Goal: Task Accomplishment & Management: Manage account settings

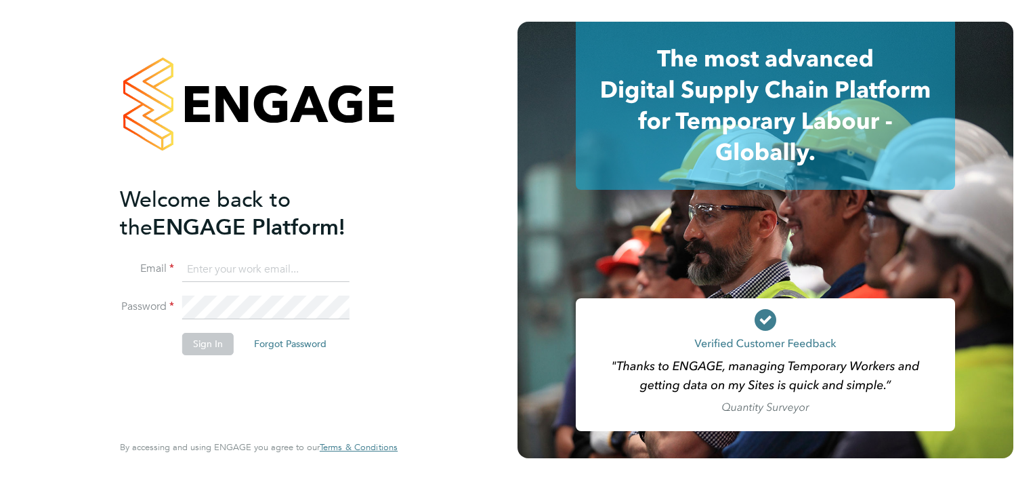
type input "[PERSON_NAME][EMAIL_ADDRESS][PERSON_NAME][PERSON_NAME][DOMAIN_NAME]"
click at [213, 346] on button "Sign In" at bounding box center [207, 344] width 51 height 22
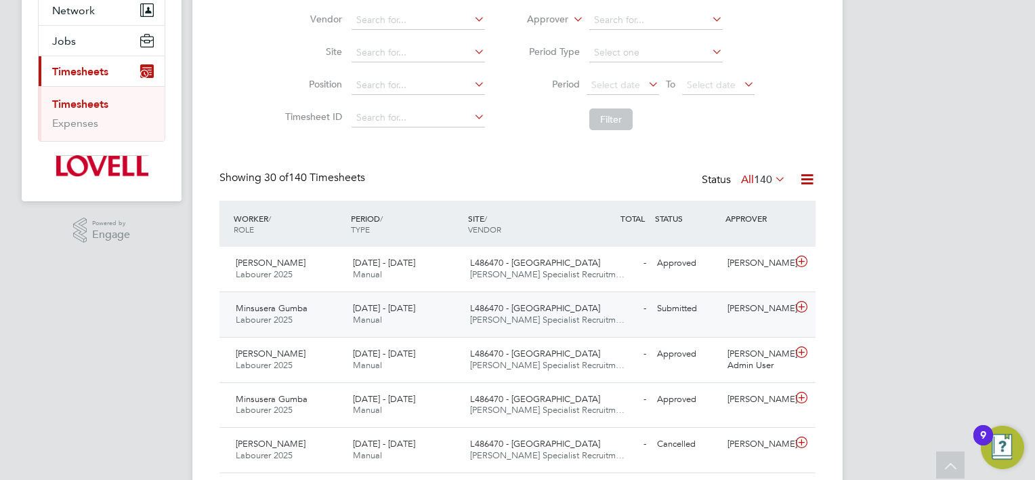
click at [323, 312] on div "Minsusera Gumba Labourer 2025 23 - 29 Aug 2025" at bounding box center [288, 314] width 117 height 34
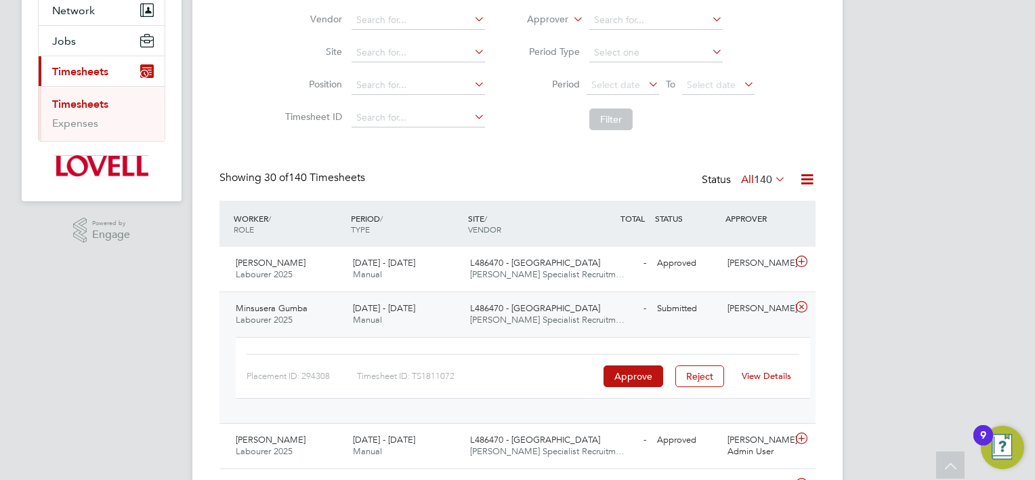
click at [770, 376] on link "View Details" at bounding box center [766, 376] width 49 height 12
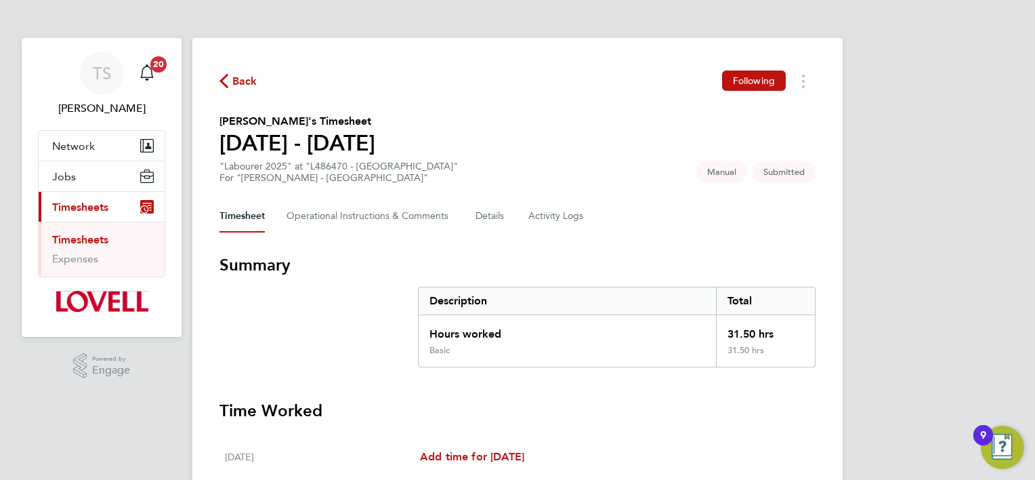
click at [246, 83] on span "Back" at bounding box center [244, 81] width 25 height 16
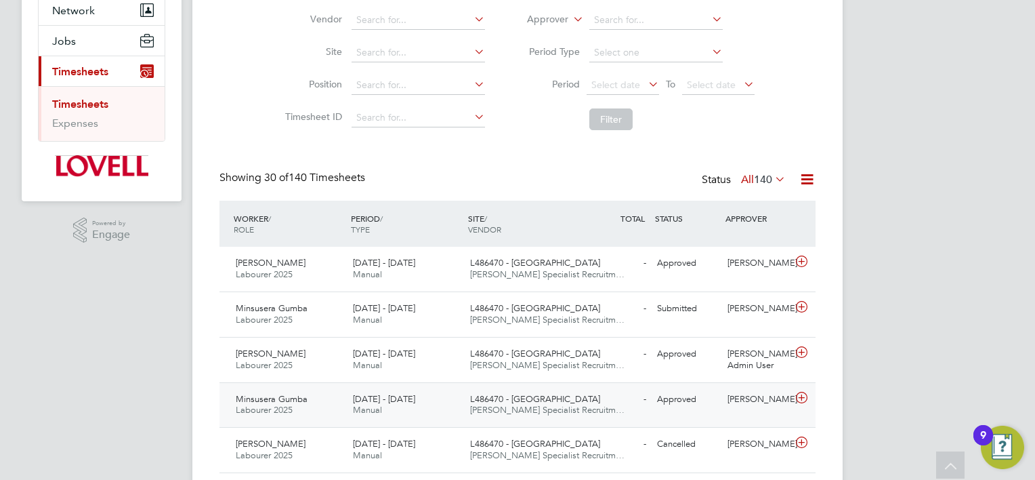
click at [437, 404] on div "9 - 15 Aug 2025 Manual" at bounding box center [406, 405] width 117 height 34
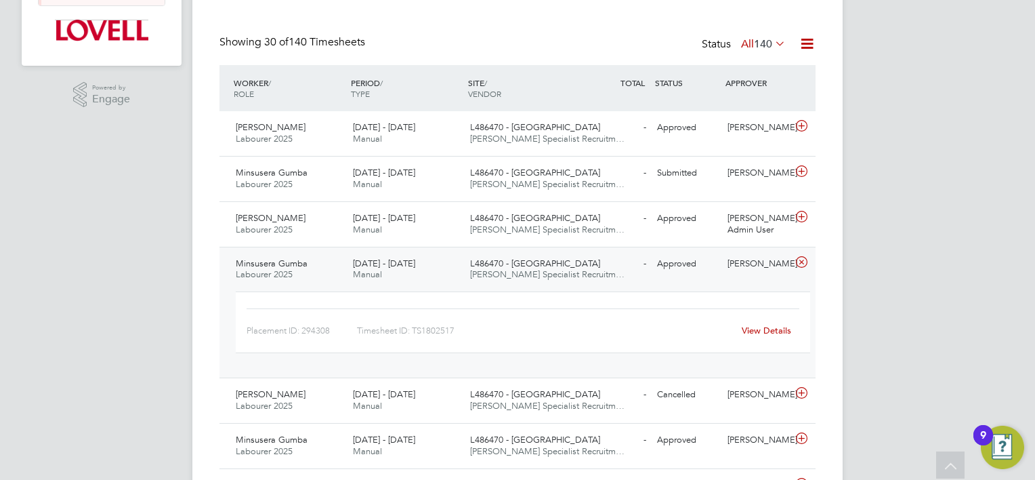
click at [757, 331] on link "View Details" at bounding box center [766, 331] width 49 height 12
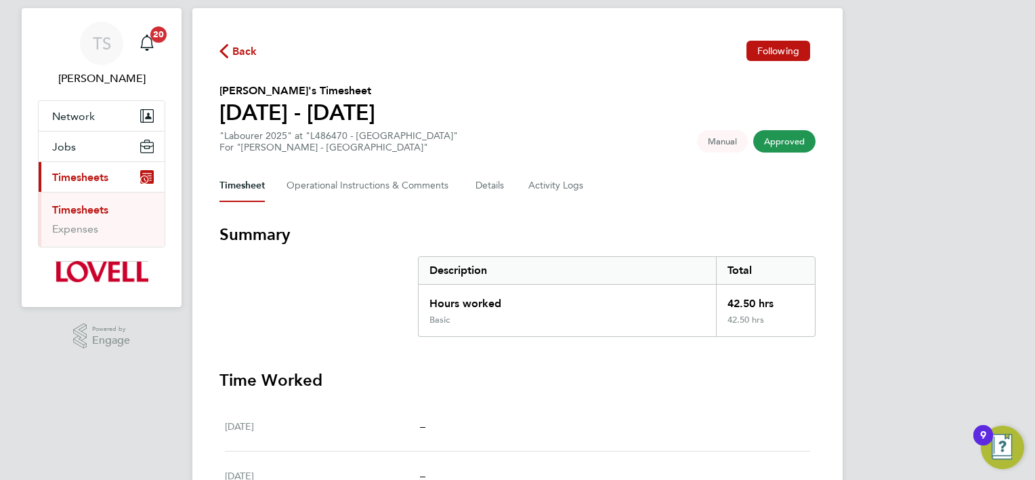
scroll to position [24, 0]
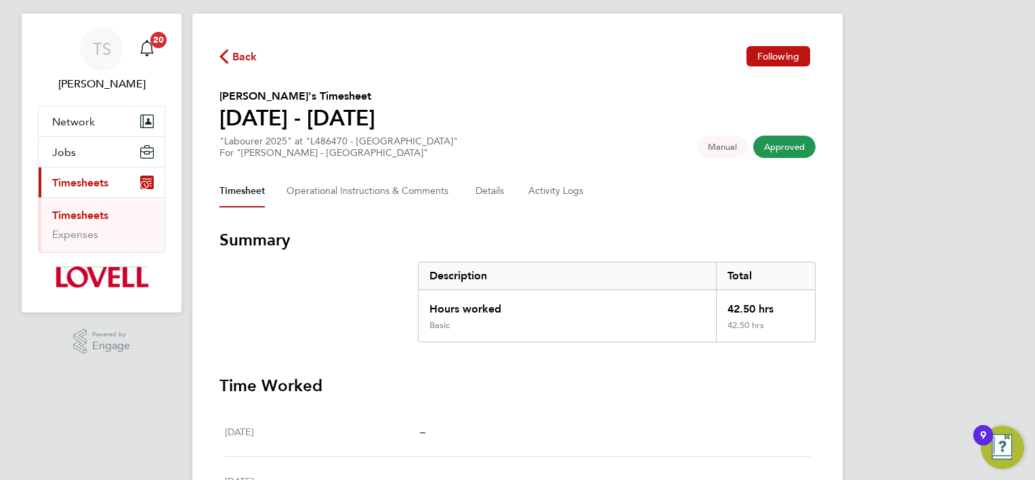
click at [241, 56] on span "Back" at bounding box center [244, 57] width 25 height 16
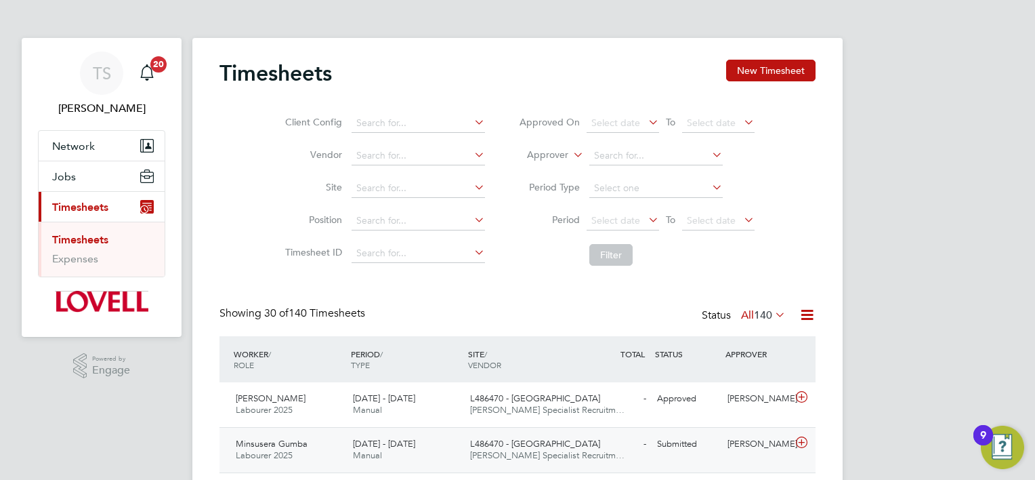
click at [481, 453] on span "Hays Specialist Recruitm…" at bounding box center [547, 455] width 154 height 12
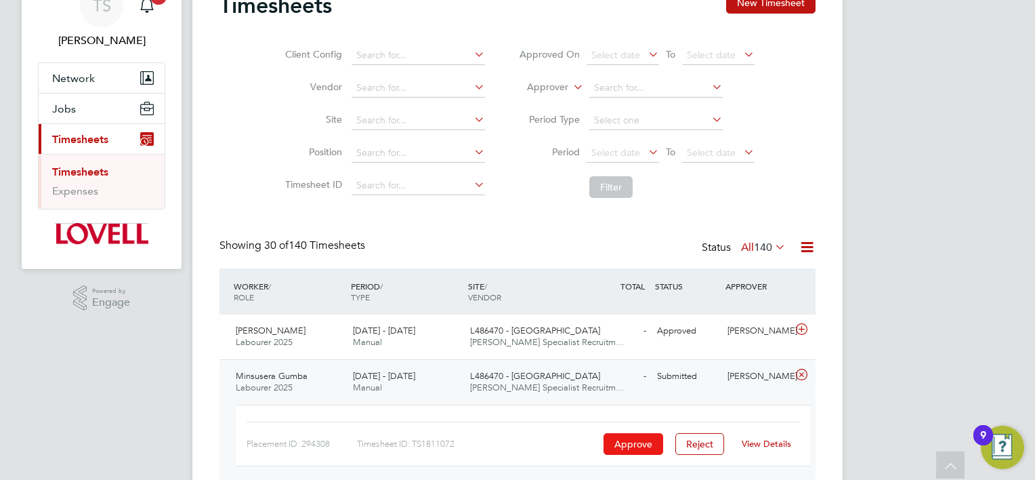
click at [629, 448] on button "Approve" at bounding box center [634, 444] width 60 height 22
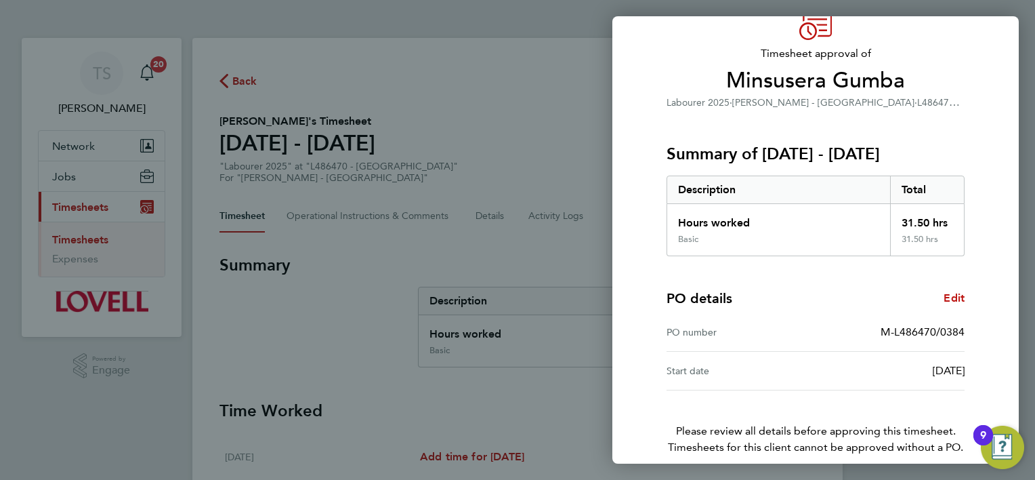
scroll to position [130, 0]
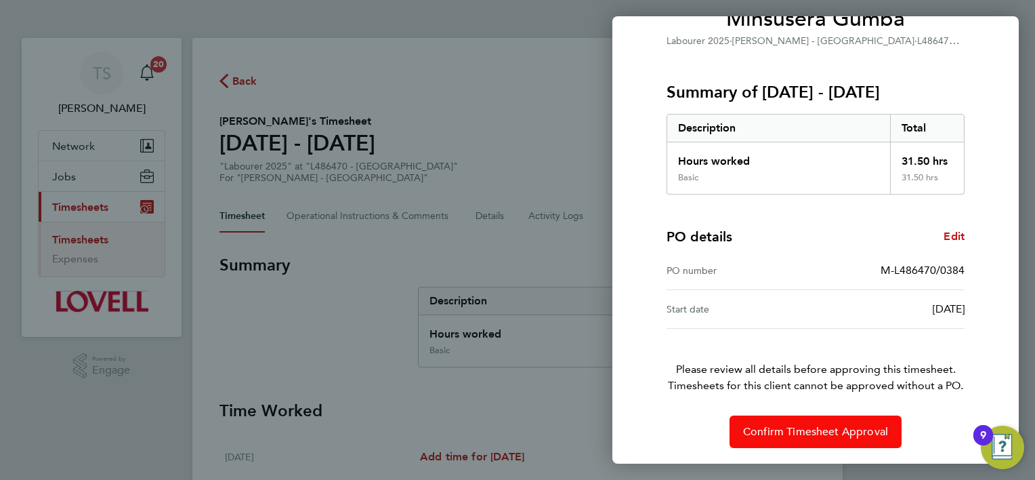
click at [838, 425] on span "Confirm Timesheet Approval" at bounding box center [815, 432] width 145 height 14
